Goal: Ask a question

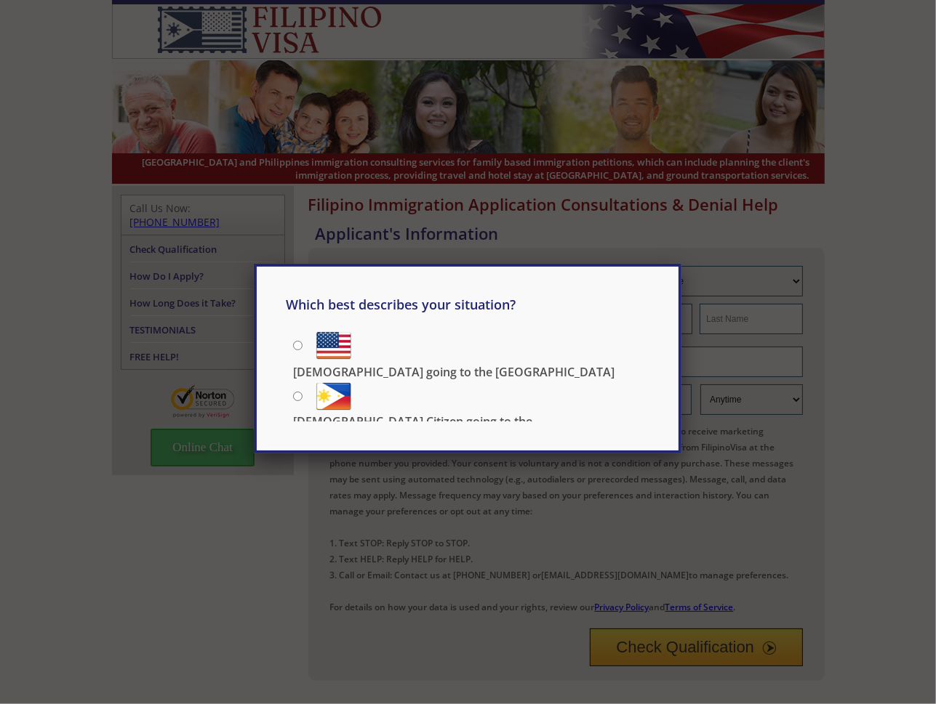
click at [451, 364] on p "[DEMOGRAPHIC_DATA] going to the [GEOGRAPHIC_DATA]" at bounding box center [453, 372] width 321 height 16
click at [302, 348] on input "[DEMOGRAPHIC_DATA] going to the [GEOGRAPHIC_DATA]" at bounding box center [297, 345] width 9 height 9
radio input "true"
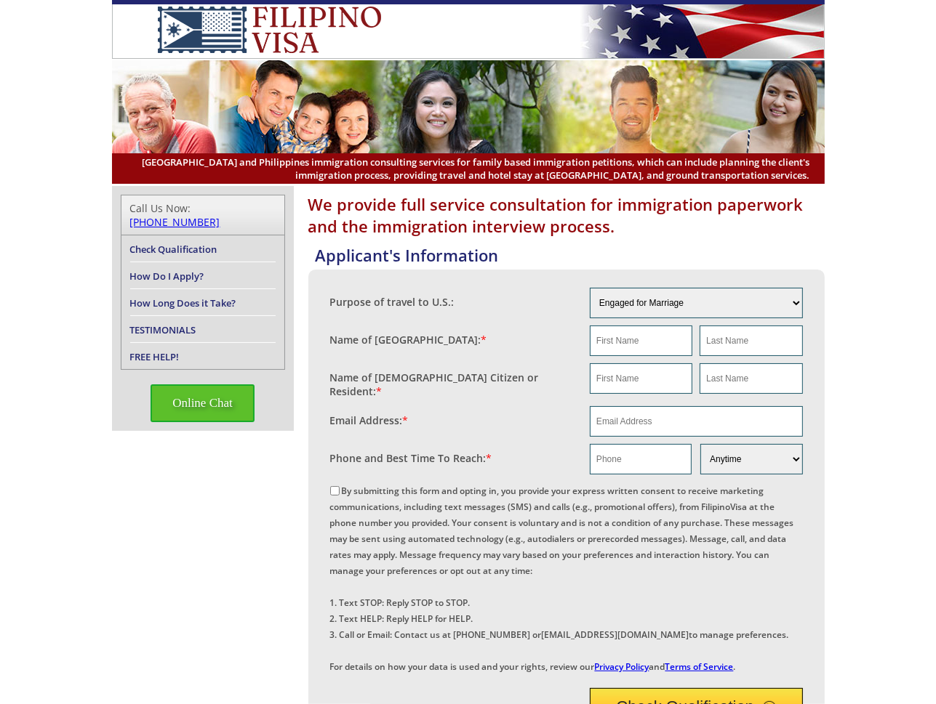
click at [209, 389] on span "Online Chat" at bounding box center [202, 404] width 104 height 38
click at [914, 333] on div at bounding box center [912, 336] width 12 height 12
